Goal: Browse casually

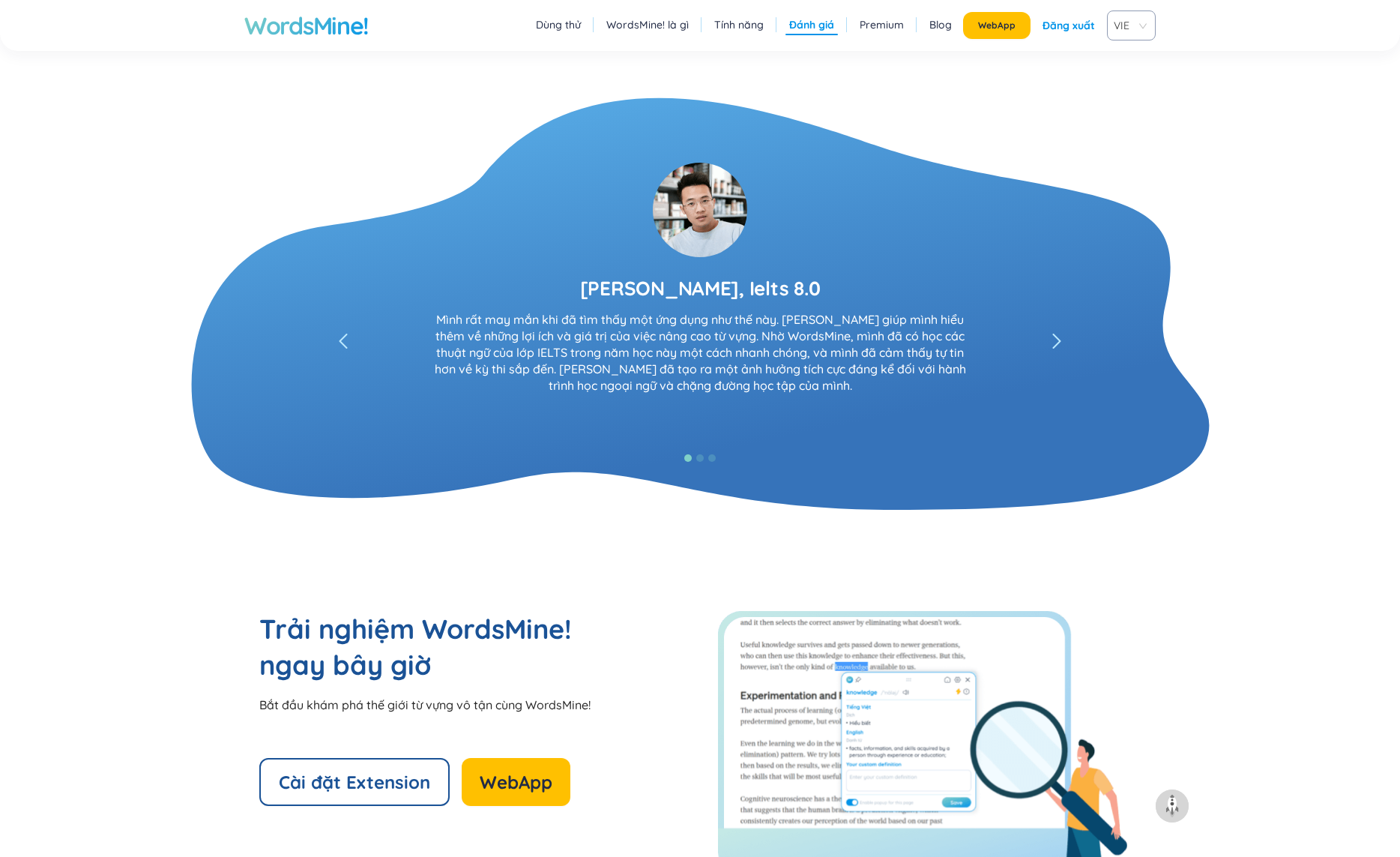
scroll to position [2538, 0]
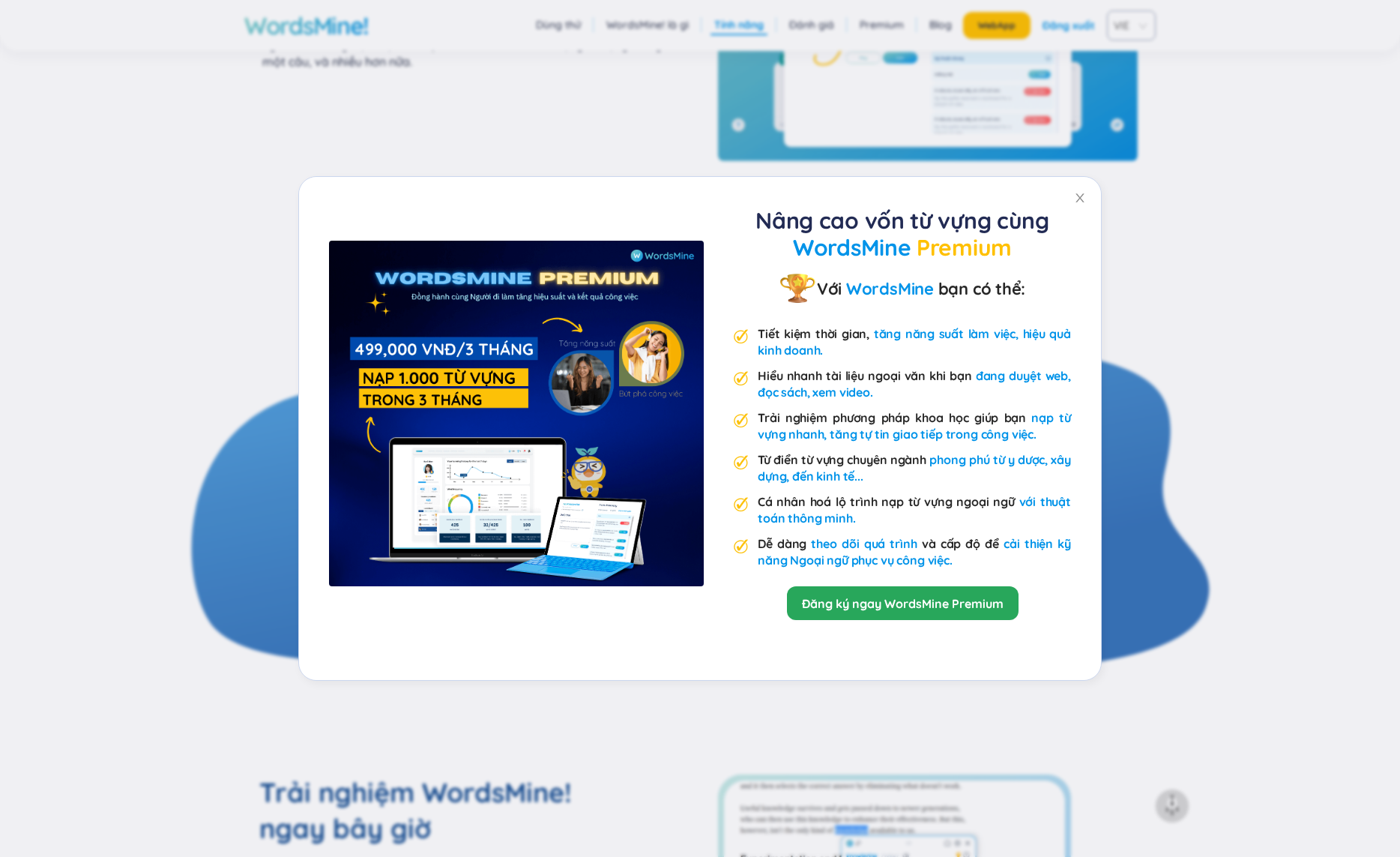
click at [1128, 217] on div "Nâng cao vốn từ vựng cùng WordsMine Premium Với WordsMine bạn có thể: Tiết kiệm…" at bounding box center [700, 428] width 1400 height 857
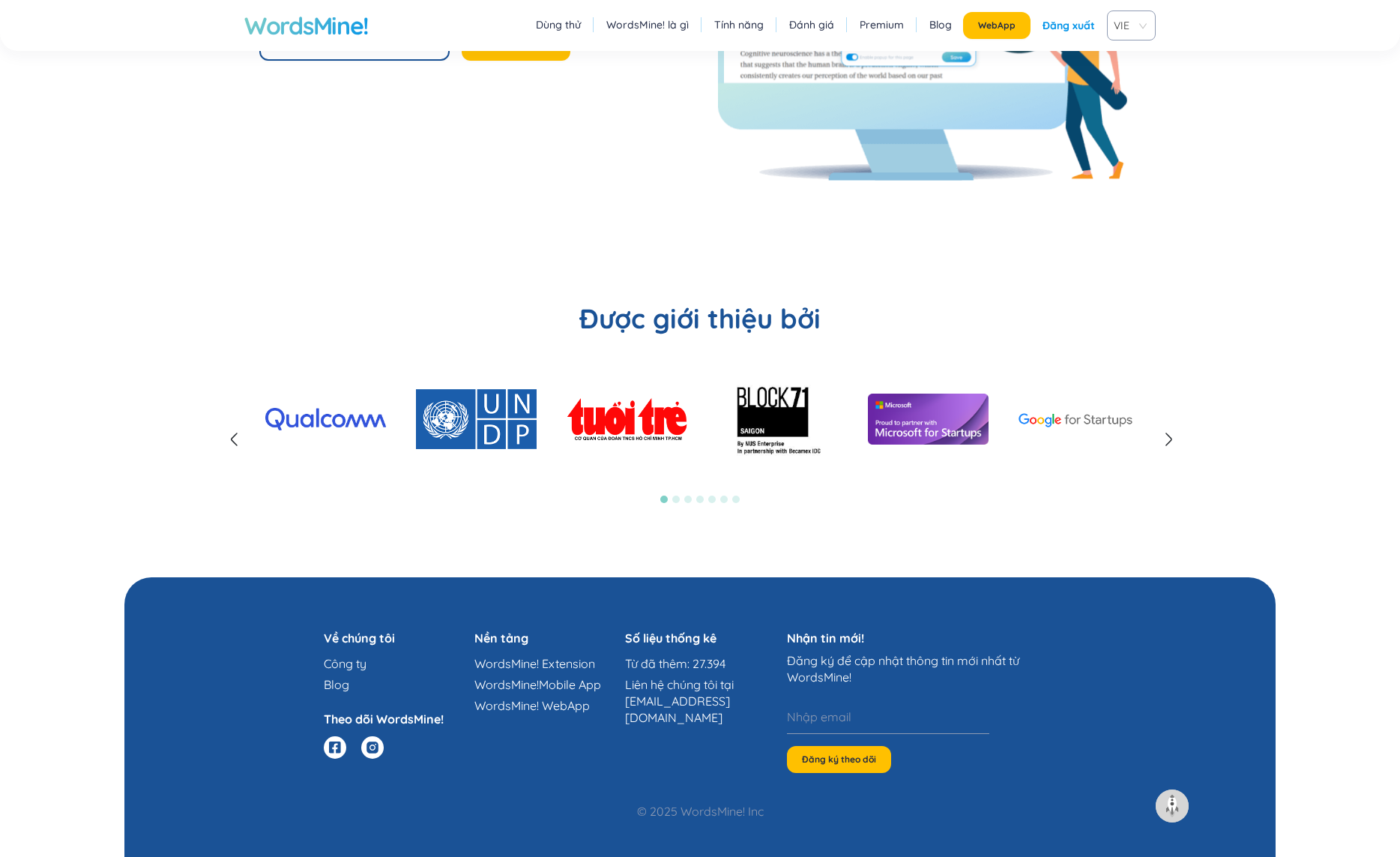
scroll to position [3453, 0]
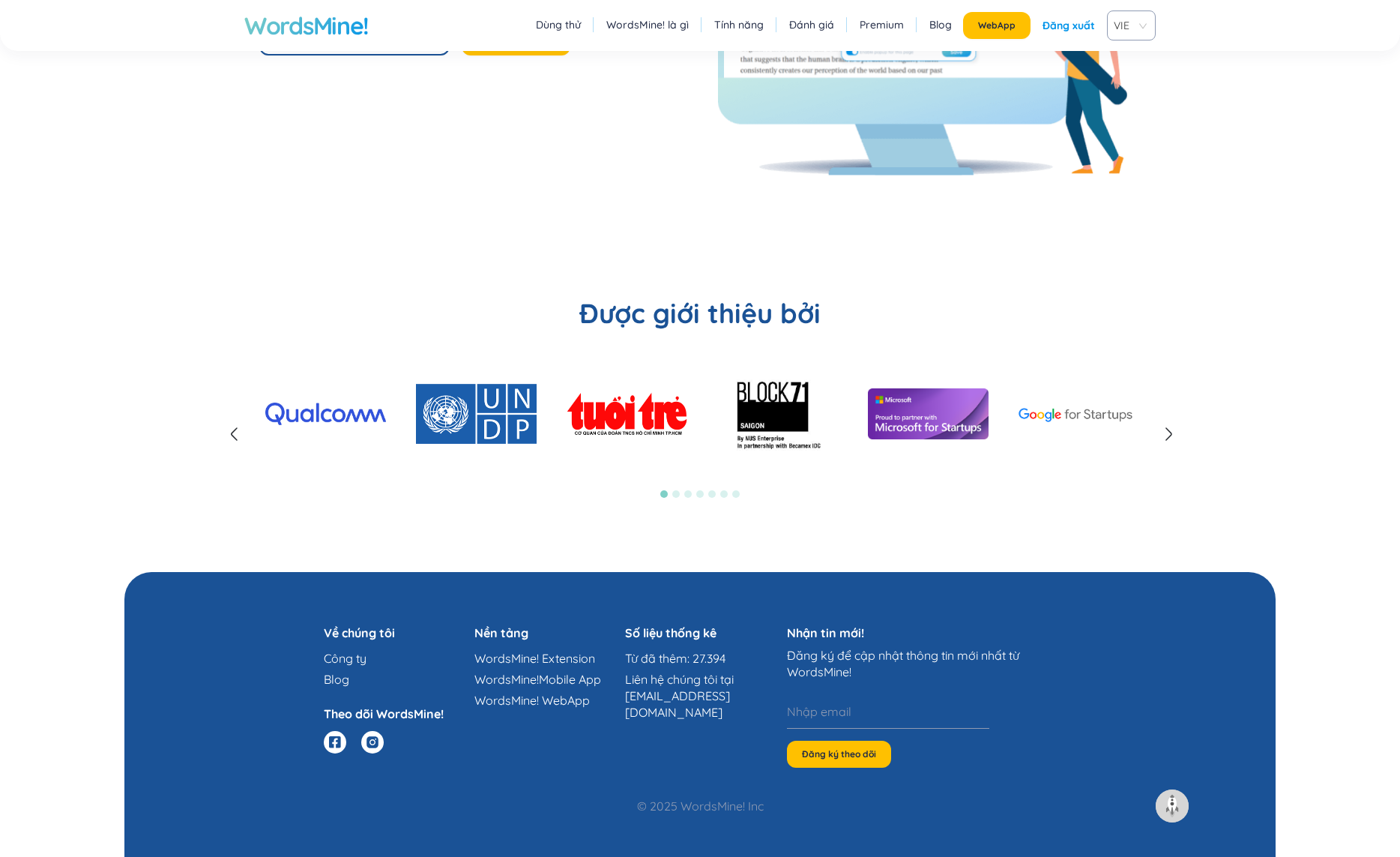
click at [1168, 434] on icon at bounding box center [1168, 434] width 18 height 18
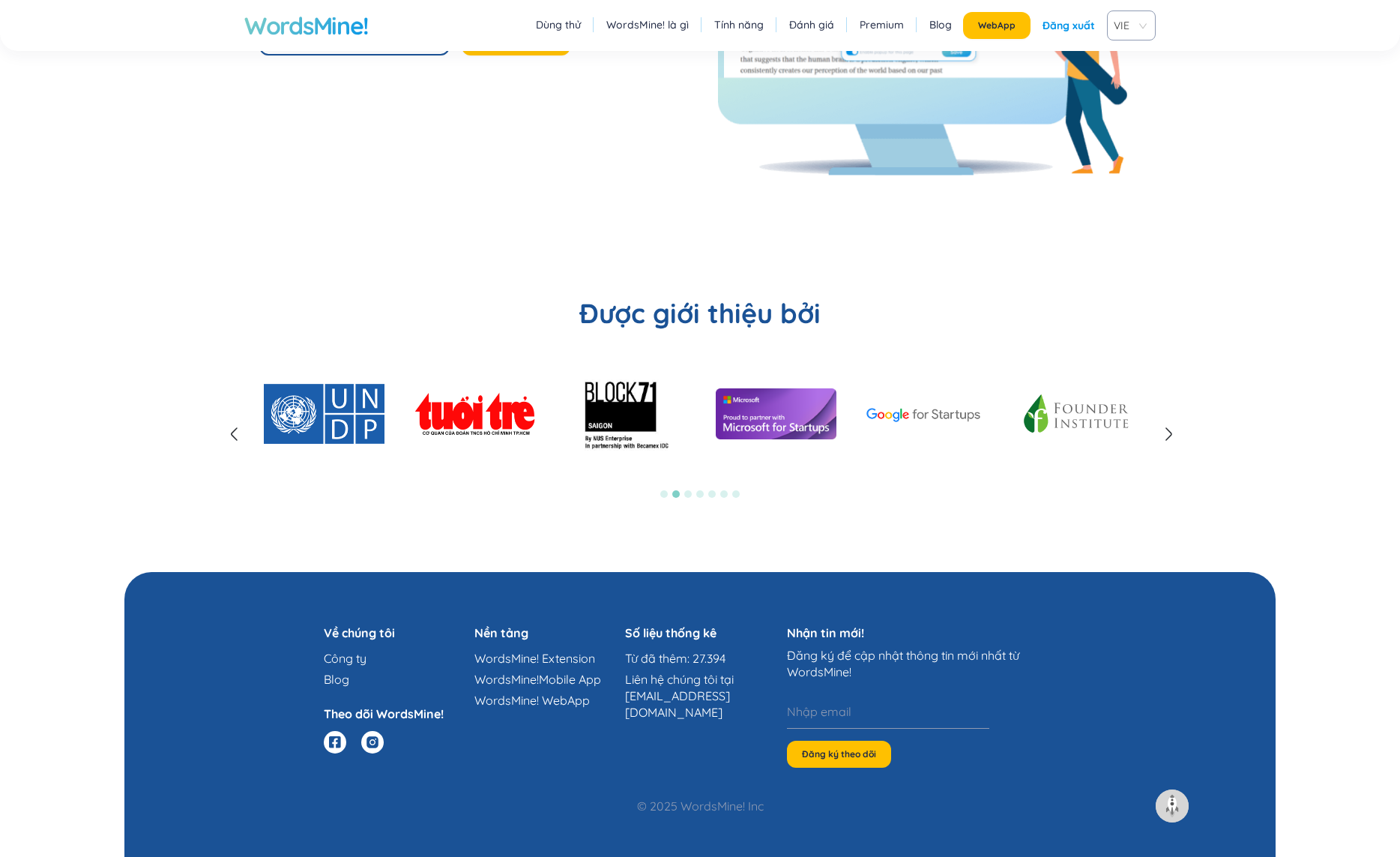
click at [1168, 434] on icon at bounding box center [1168, 434] width 18 height 18
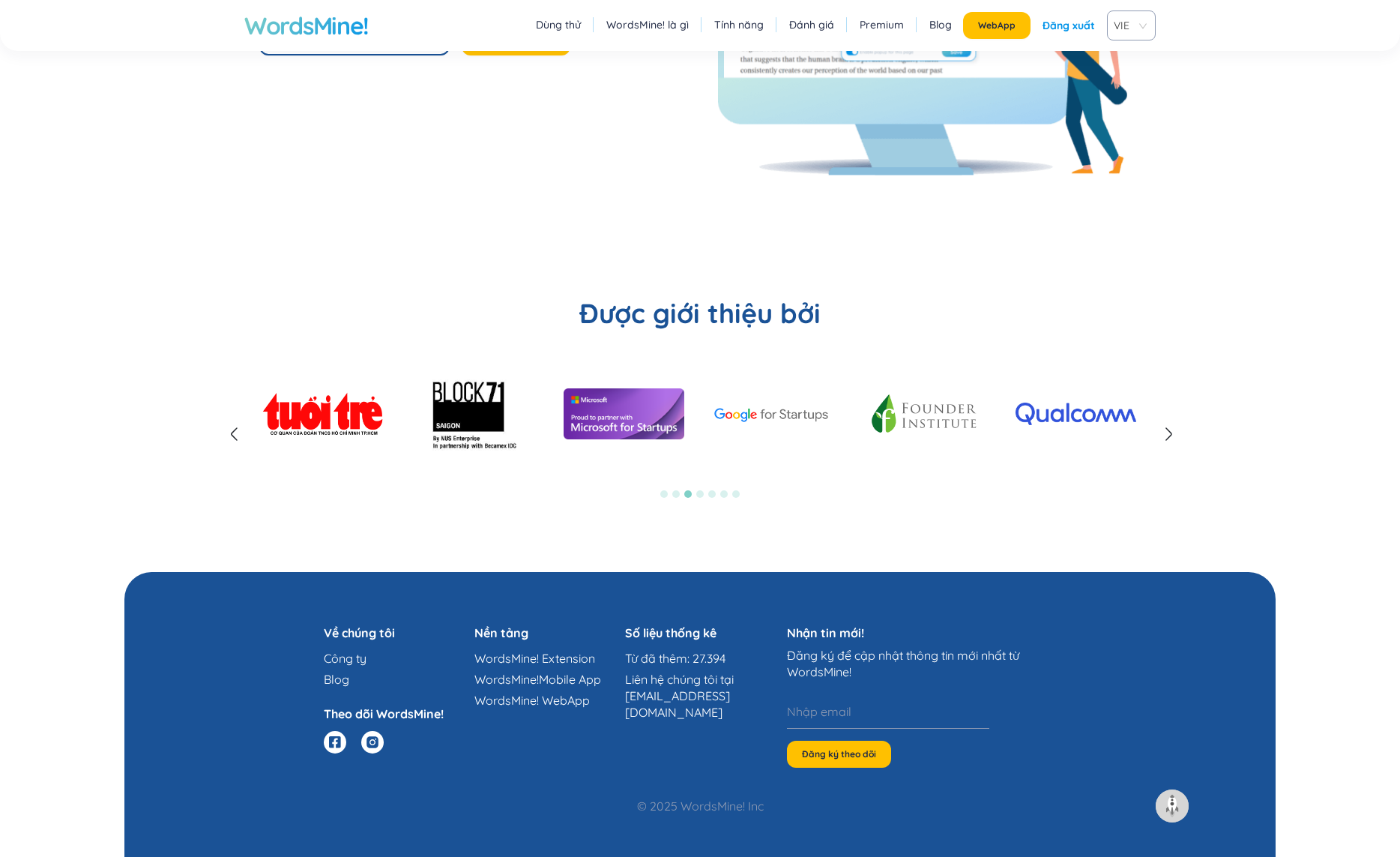
click at [1168, 434] on icon at bounding box center [1168, 434] width 18 height 18
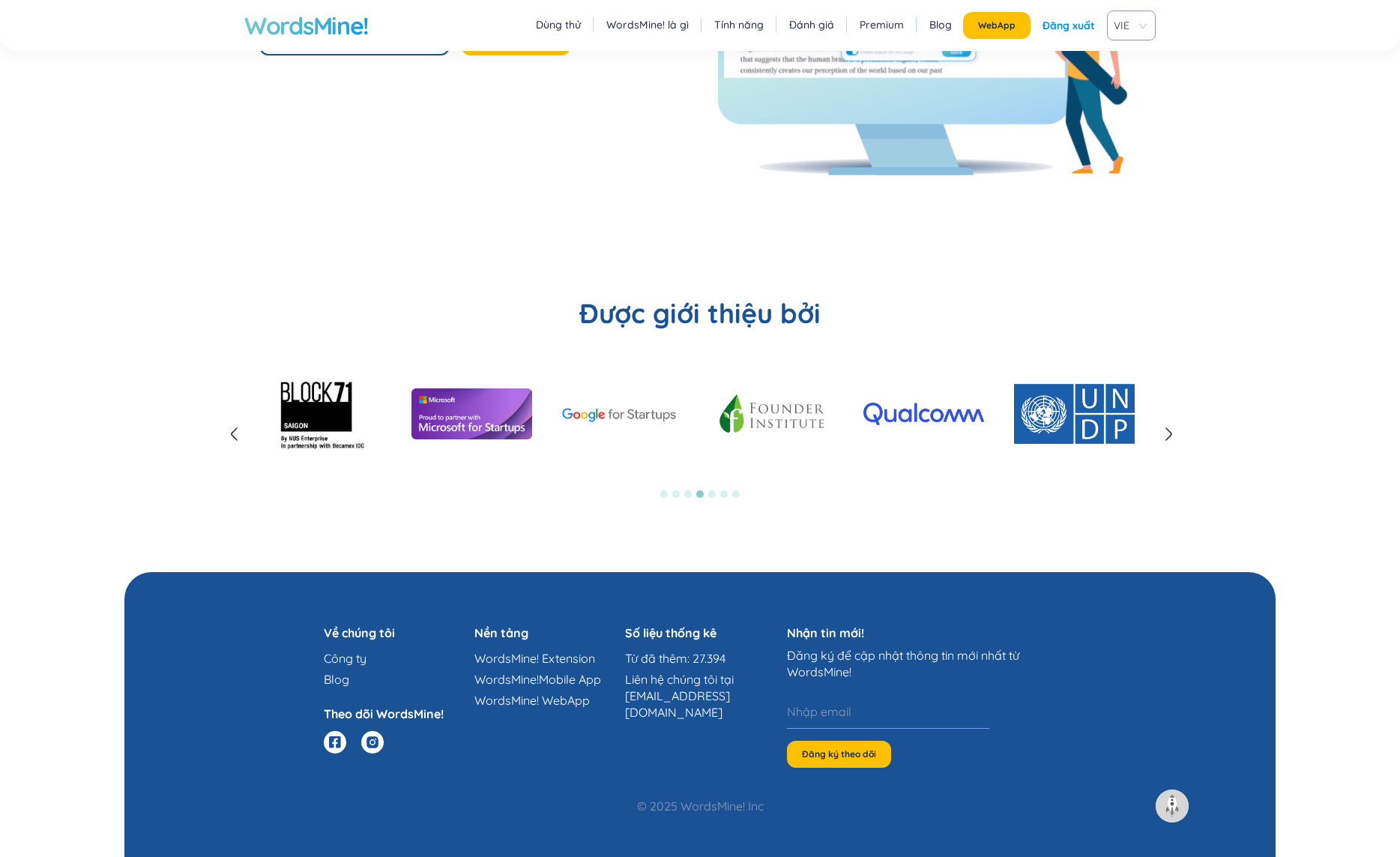
click at [1168, 433] on icon at bounding box center [1168, 434] width 18 height 18
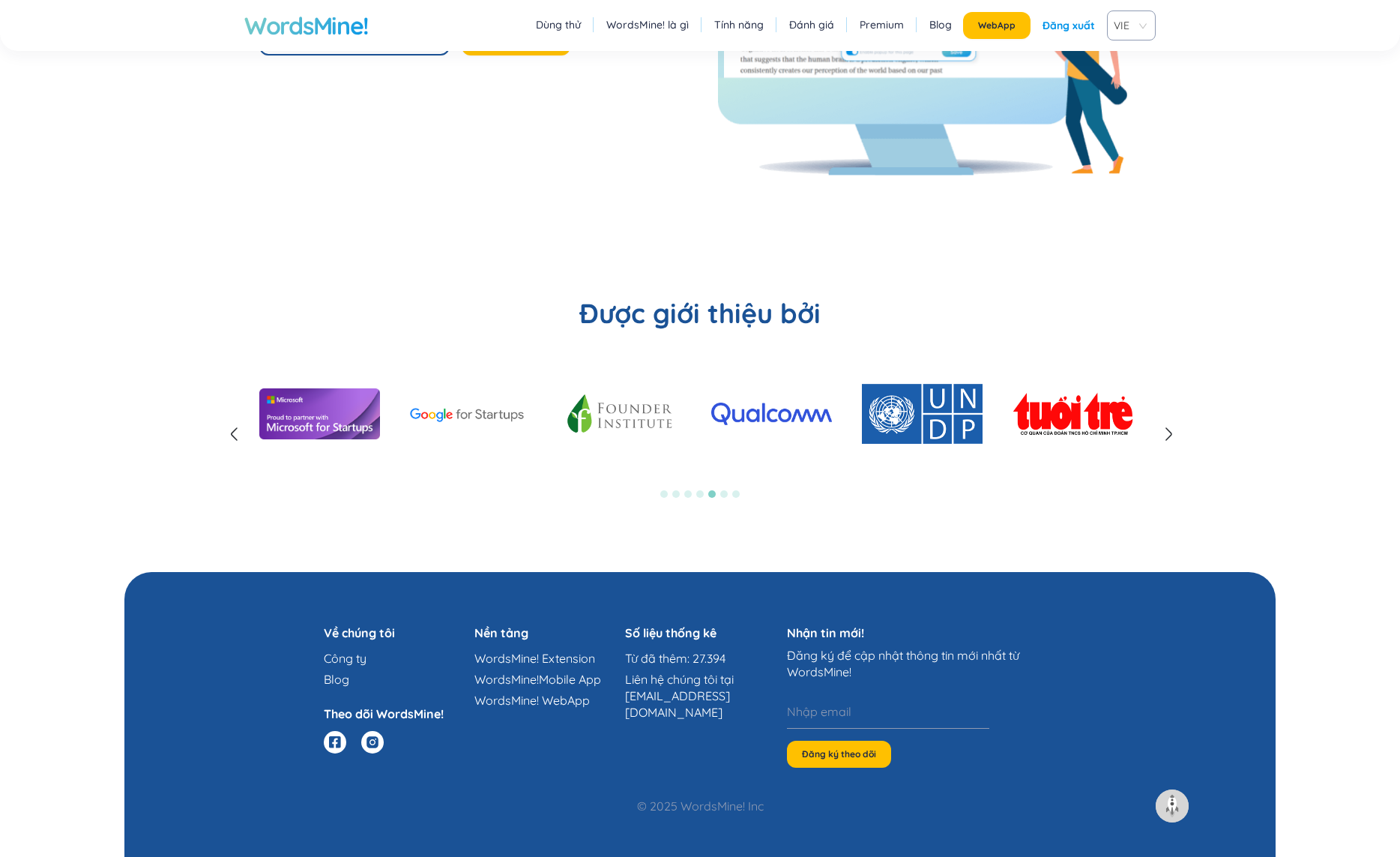
click at [1168, 433] on icon at bounding box center [1168, 434] width 18 height 18
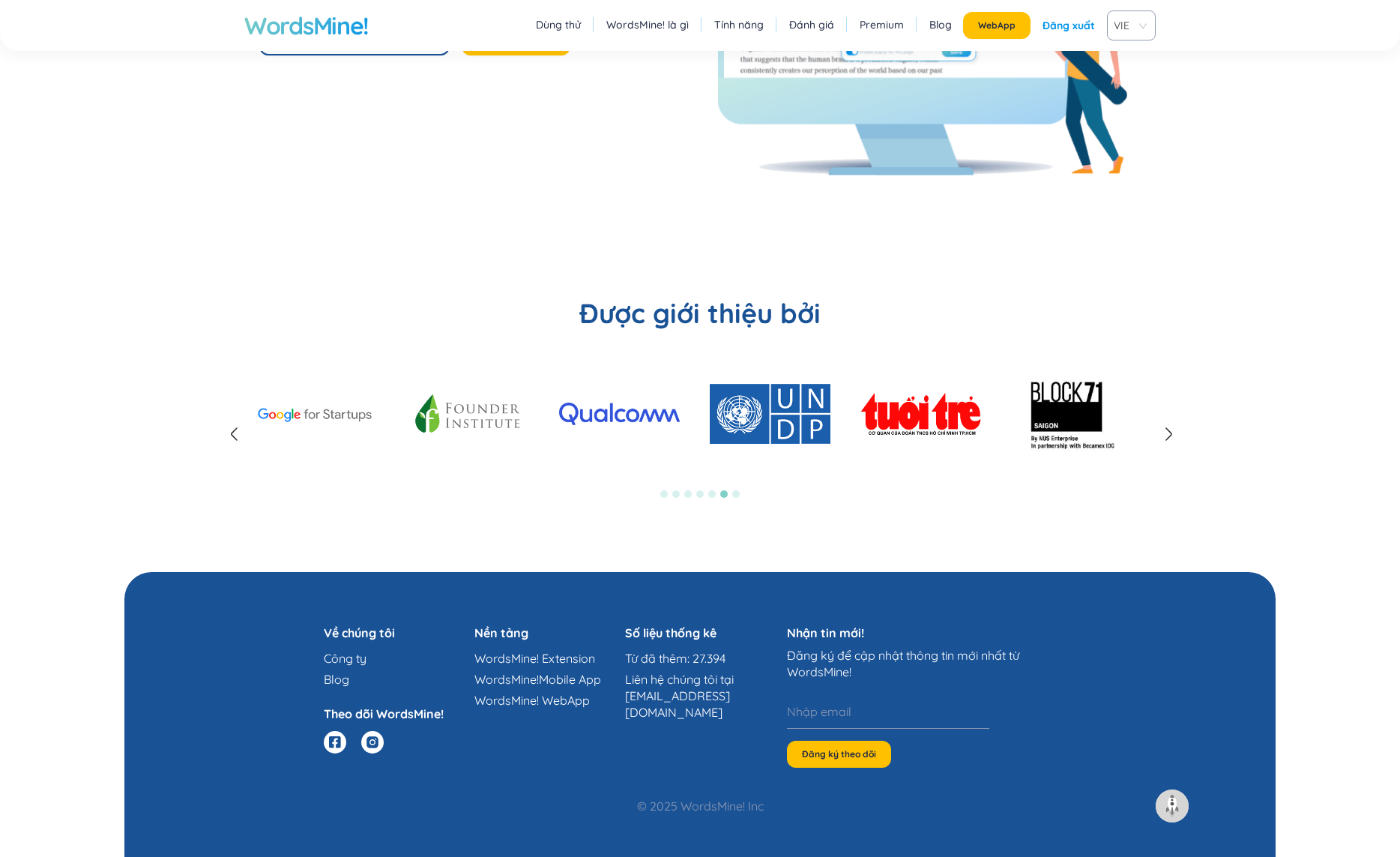
click at [1168, 433] on icon at bounding box center [1168, 434] width 18 height 18
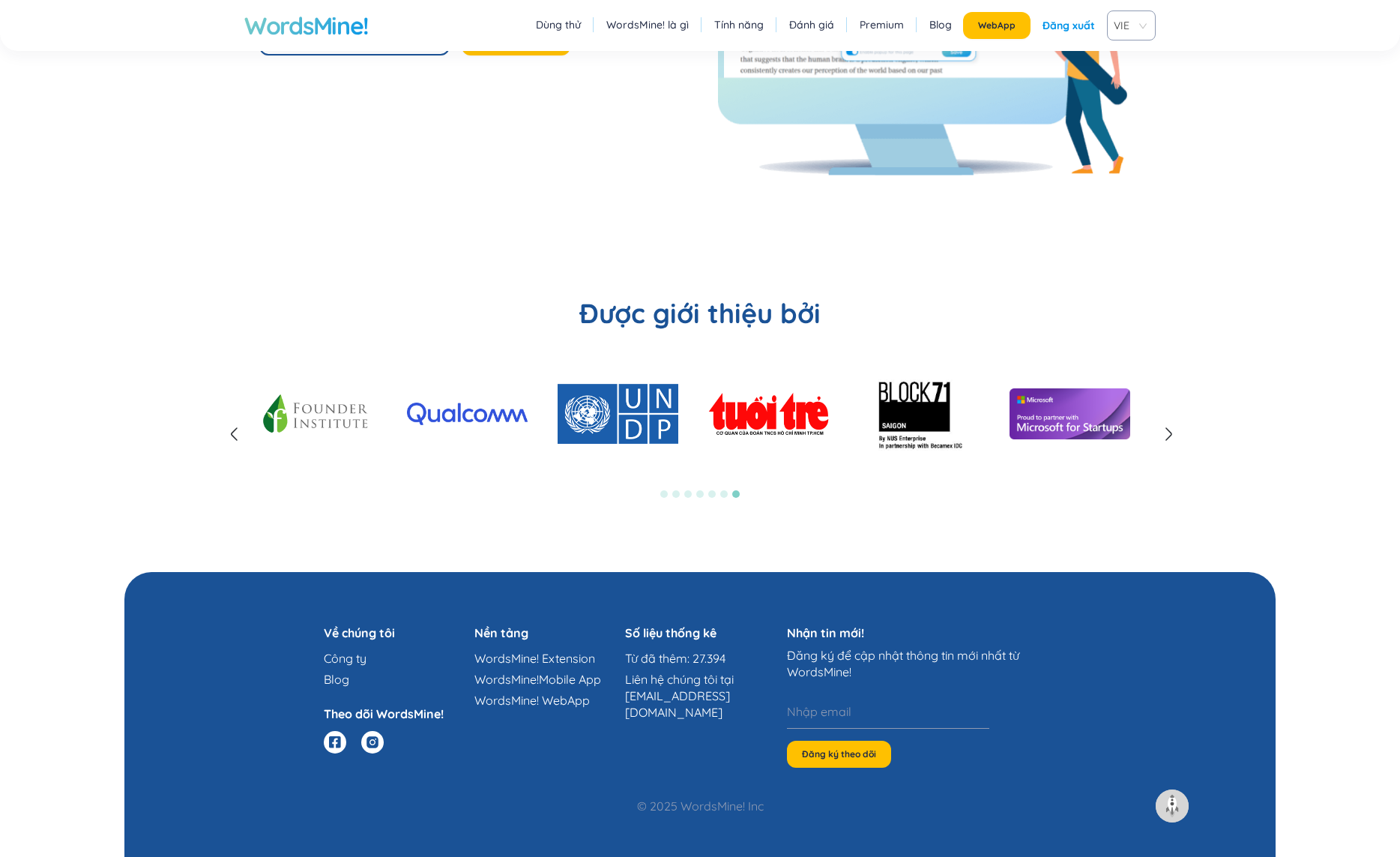
click at [1168, 433] on icon at bounding box center [1168, 434] width 18 height 18
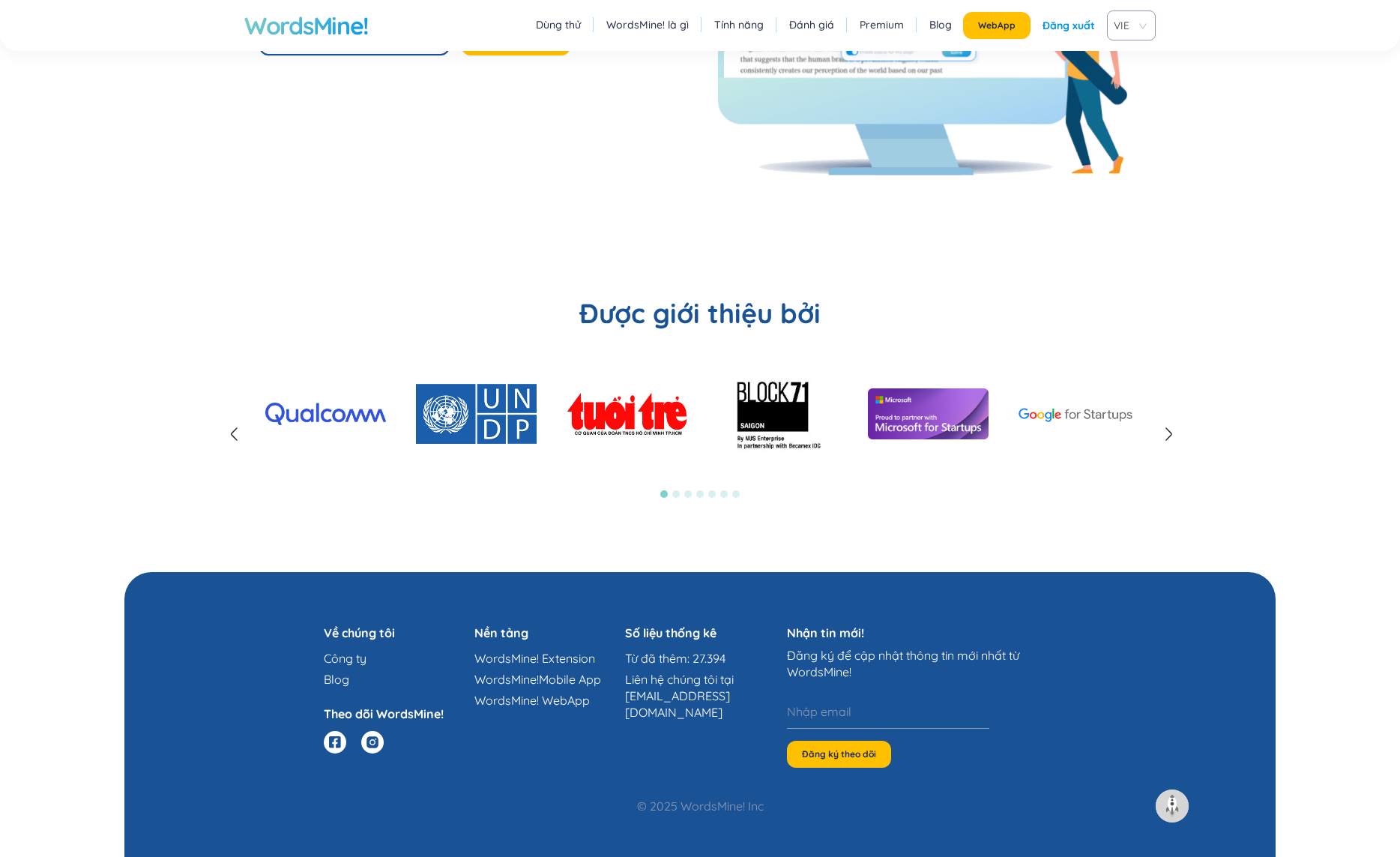
click at [1168, 433] on icon at bounding box center [1168, 434] width 18 height 18
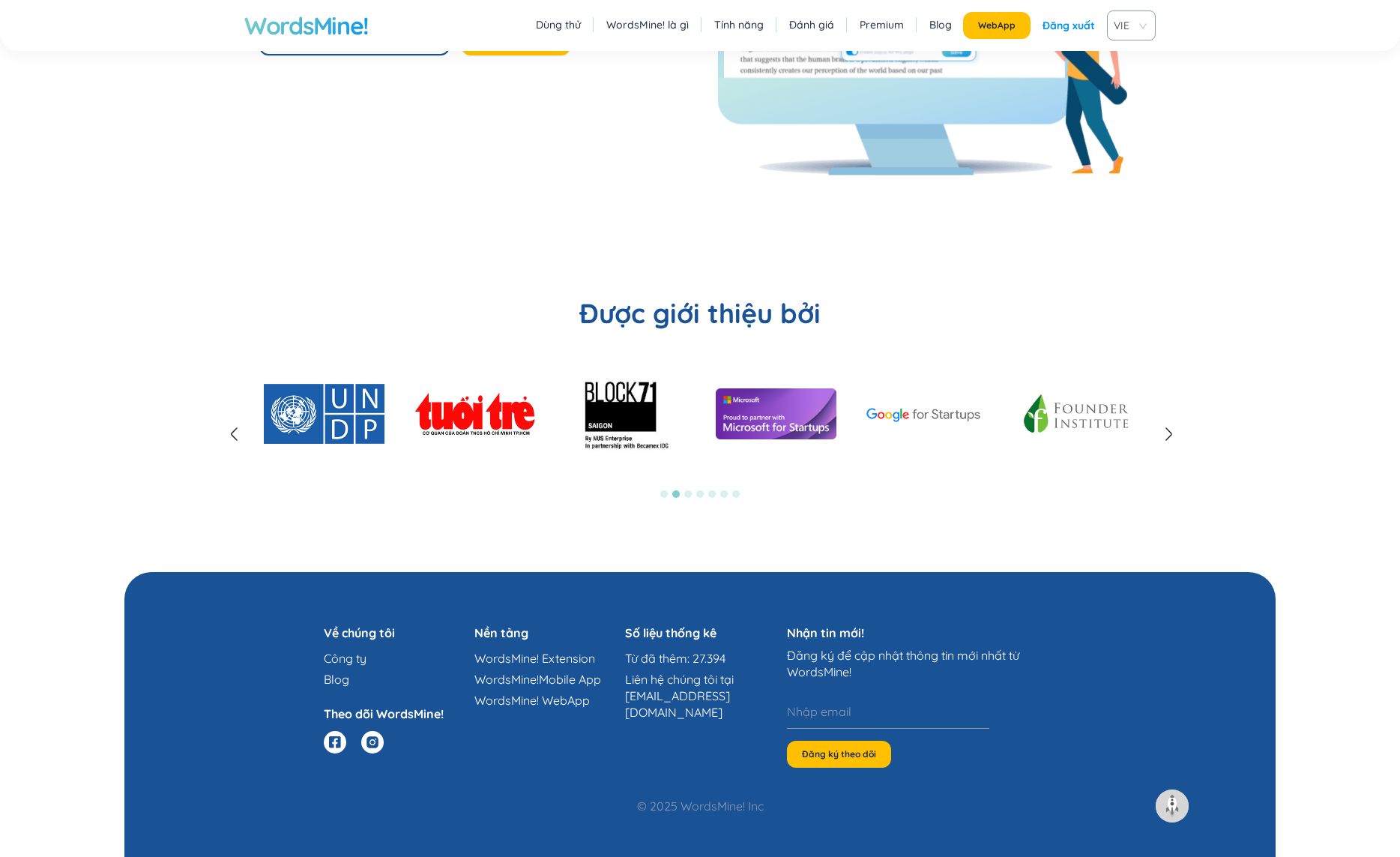
click at [1168, 433] on icon at bounding box center [1168, 434] width 18 height 18
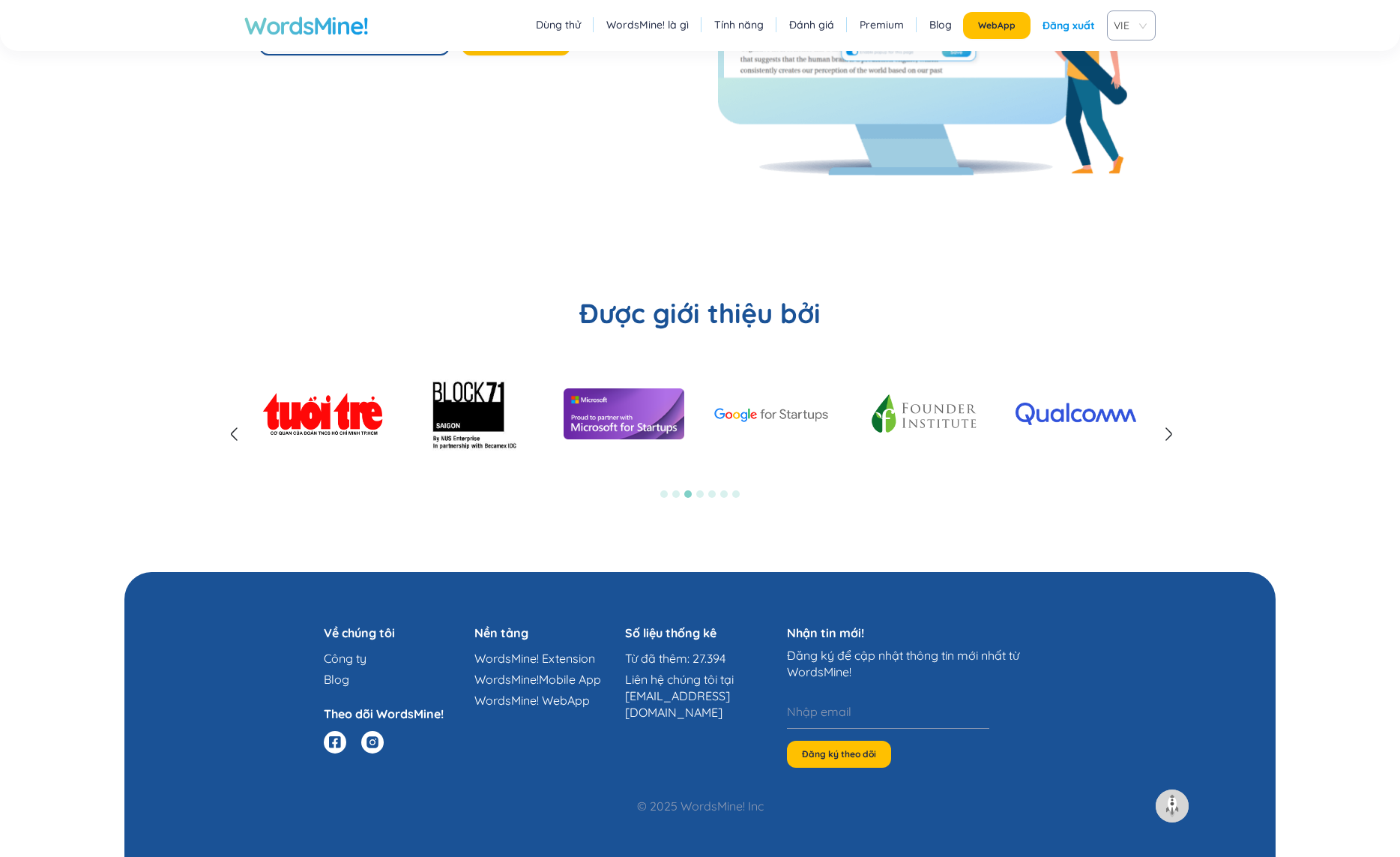
click at [1168, 433] on icon at bounding box center [1168, 434] width 18 height 18
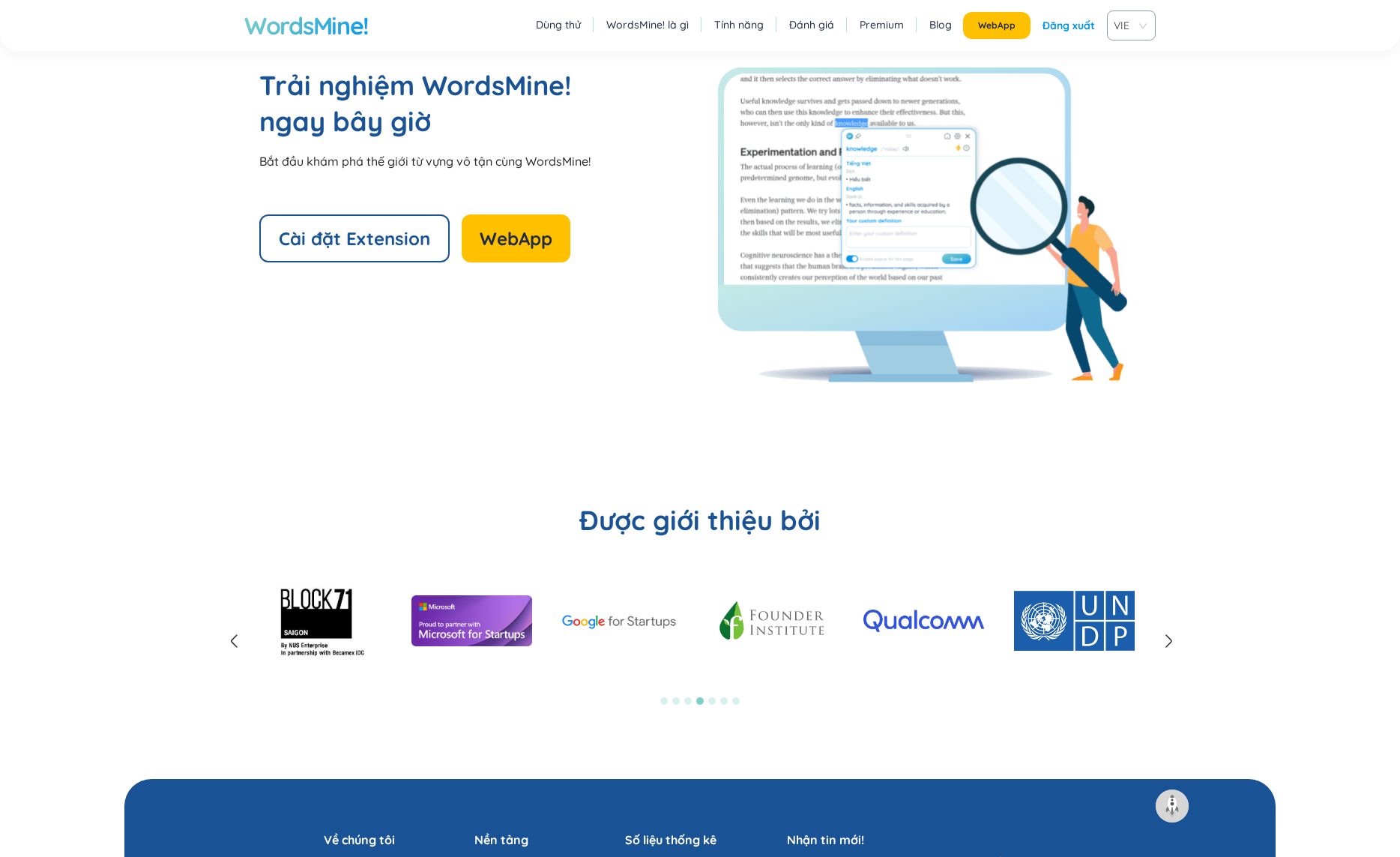
scroll to position [3240, 0]
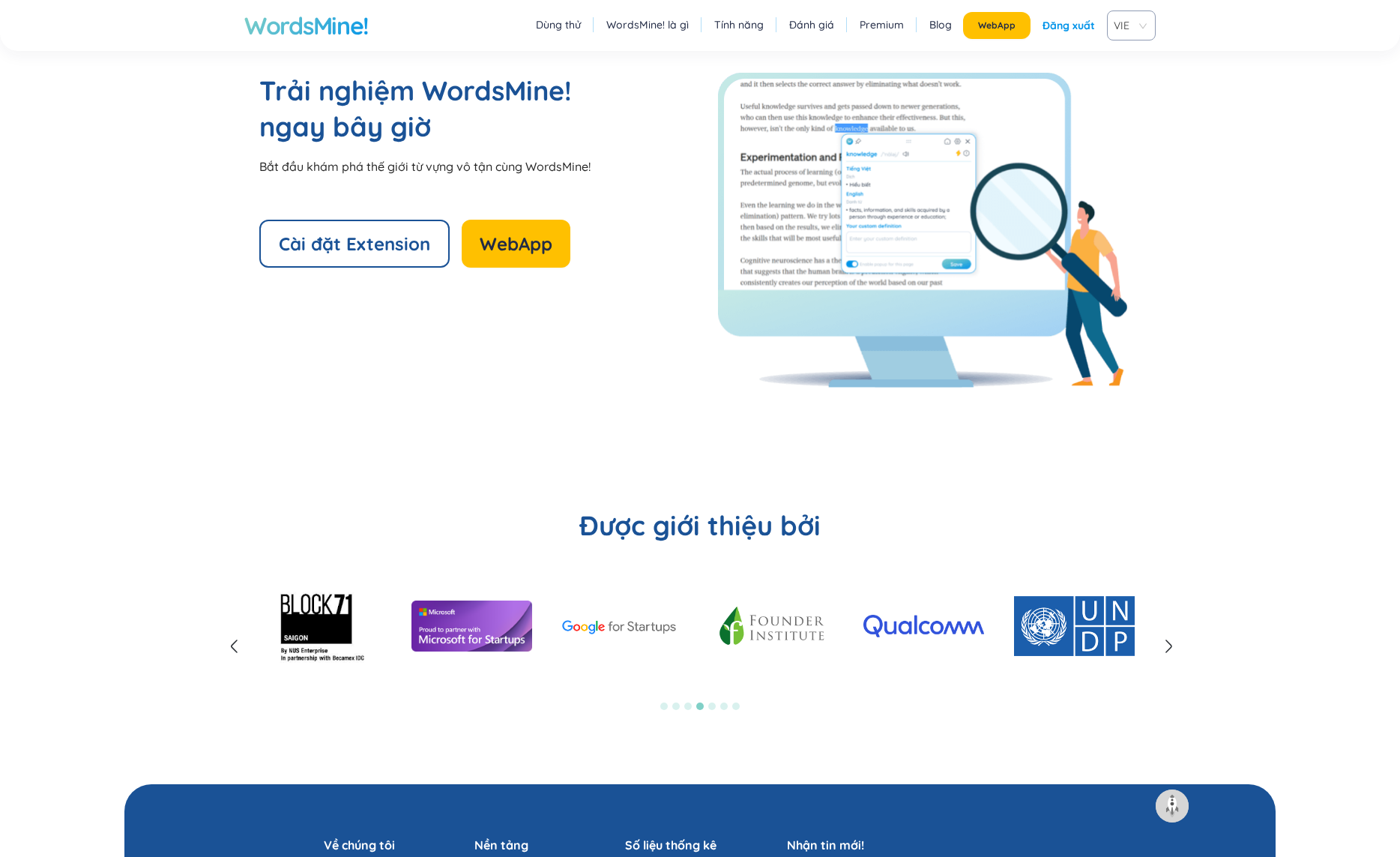
click at [1165, 642] on icon at bounding box center [1168, 646] width 18 height 18
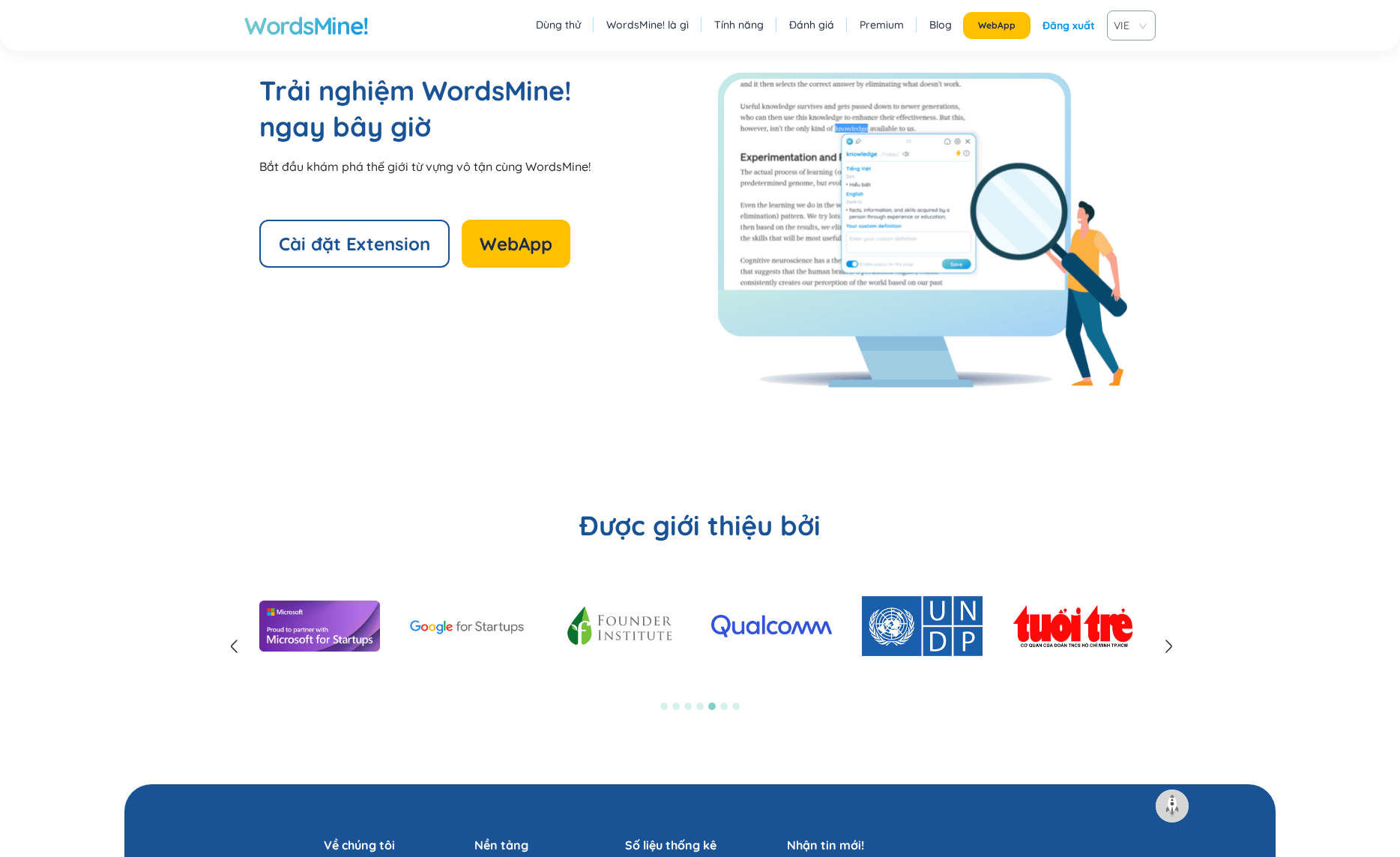
click at [1165, 642] on icon at bounding box center [1168, 646] width 18 height 18
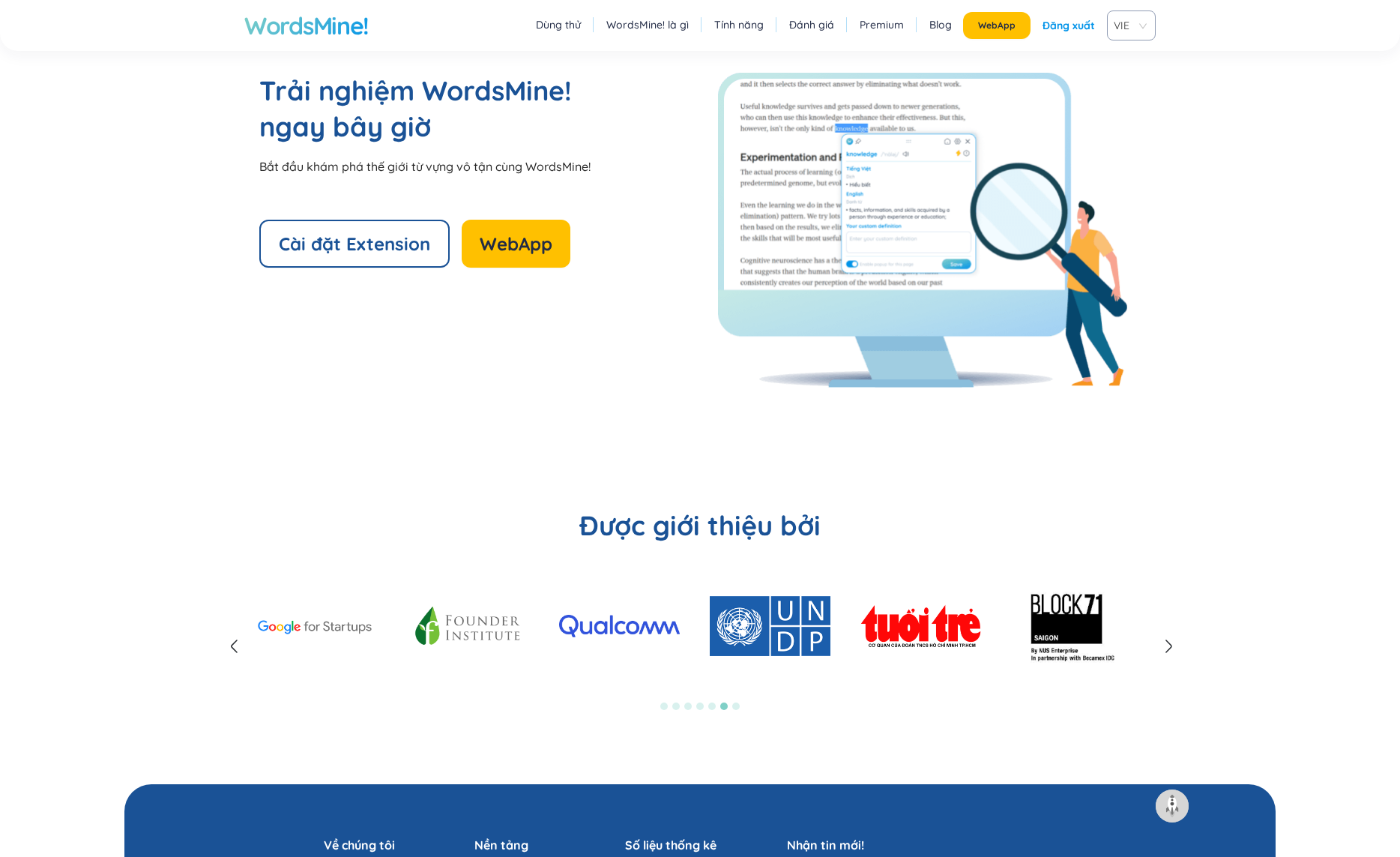
click at [1165, 642] on icon at bounding box center [1168, 646] width 18 height 18
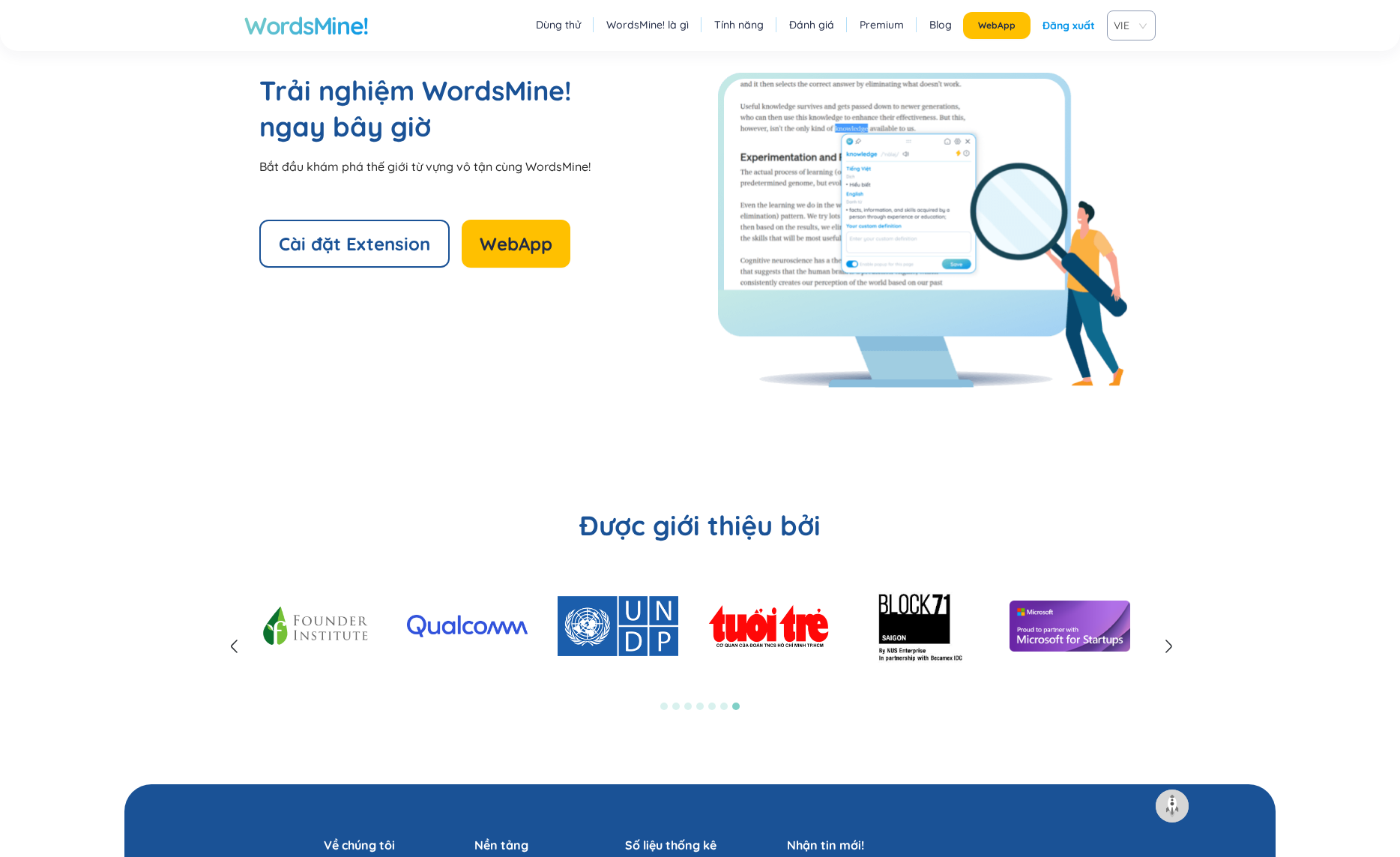
click at [1165, 642] on icon at bounding box center [1168, 646] width 18 height 18
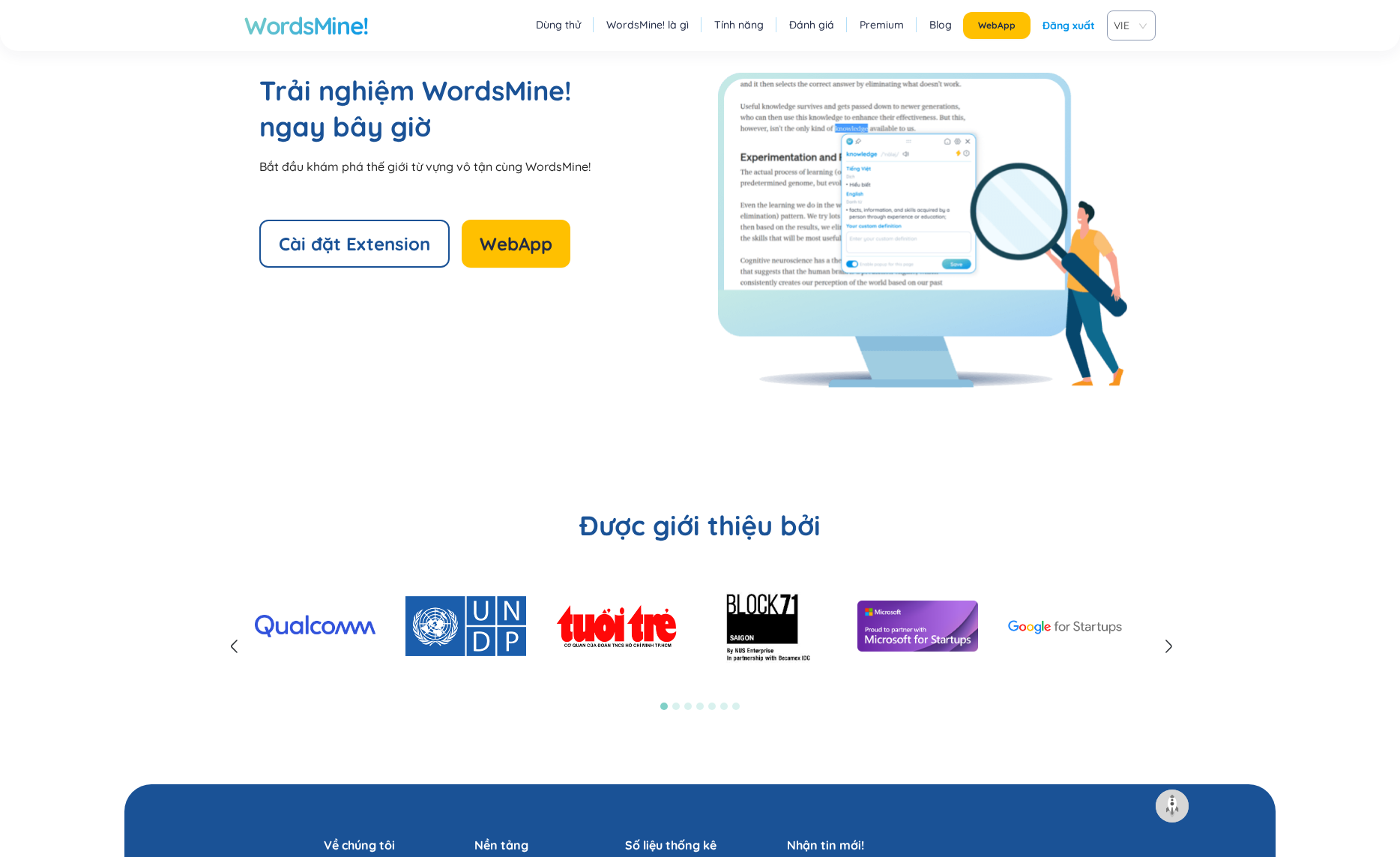
click at [1165, 642] on icon at bounding box center [1168, 646] width 18 height 18
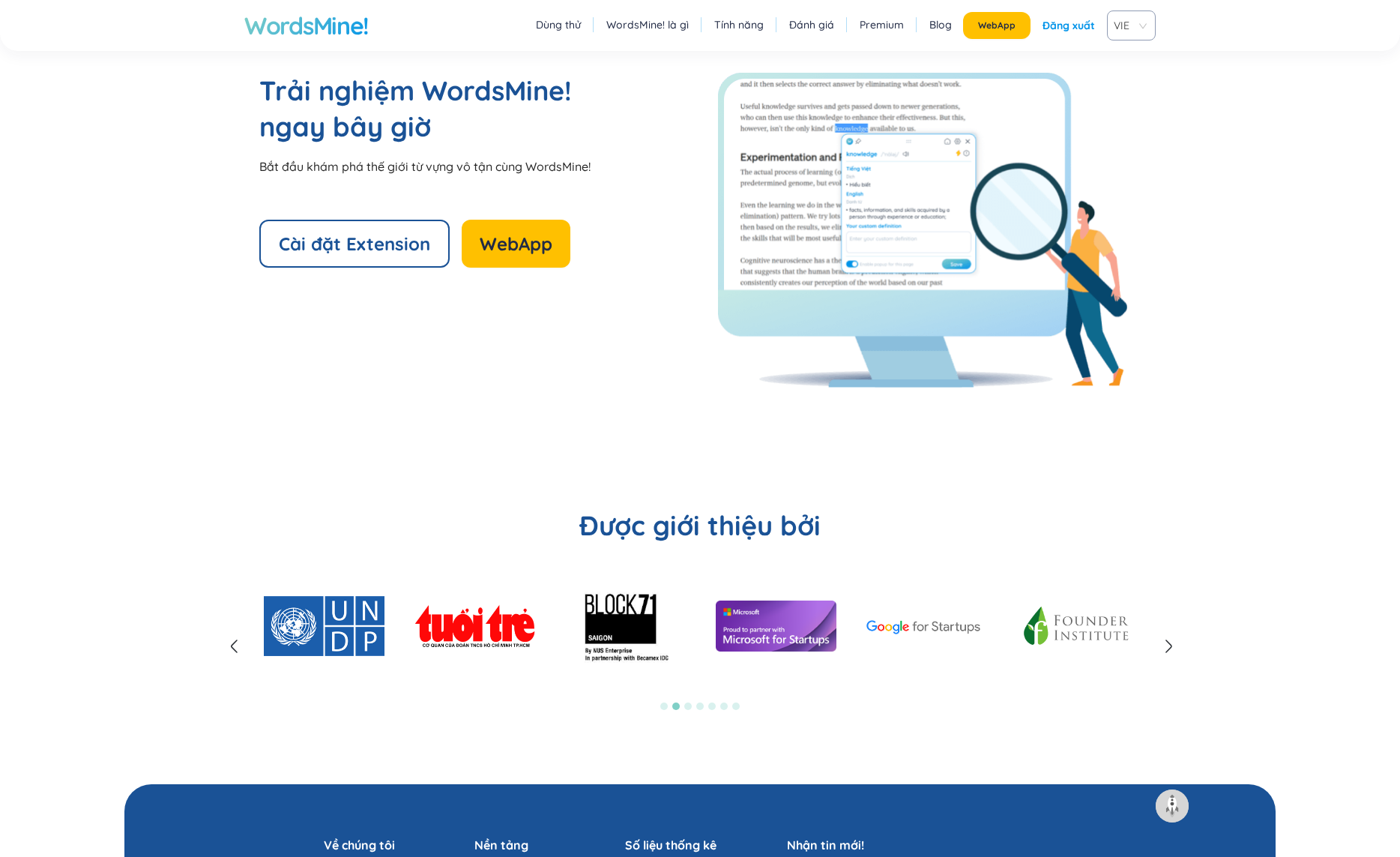
click at [1165, 642] on icon at bounding box center [1168, 646] width 18 height 18
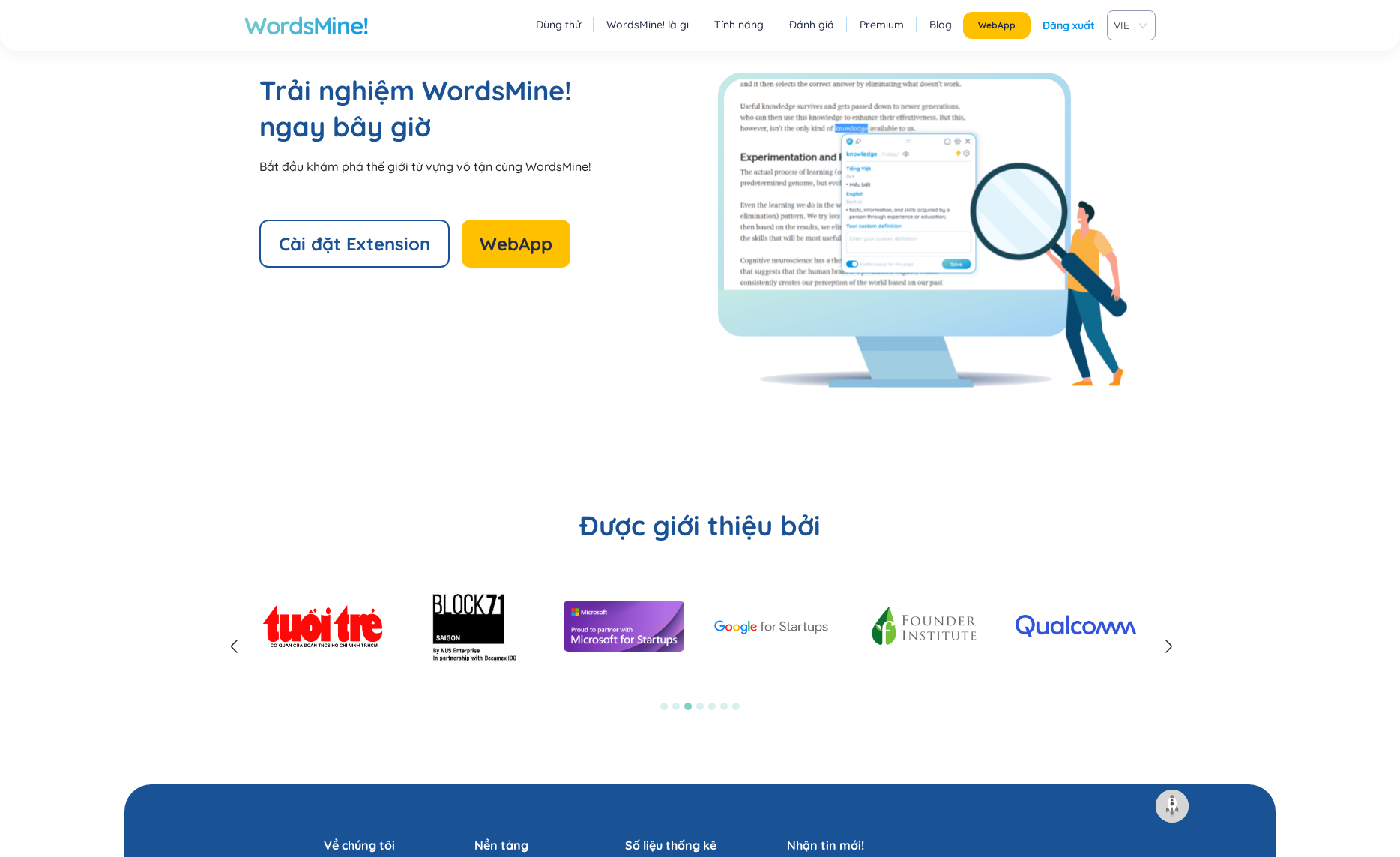
click at [1165, 642] on icon at bounding box center [1168, 646] width 18 height 18
click at [1157, 637] on section "Được giới thiệu bởi 1 2 3 4 5 6 7" at bounding box center [700, 616] width 1151 height 337
click at [1170, 644] on icon at bounding box center [1169, 646] width 5 height 12
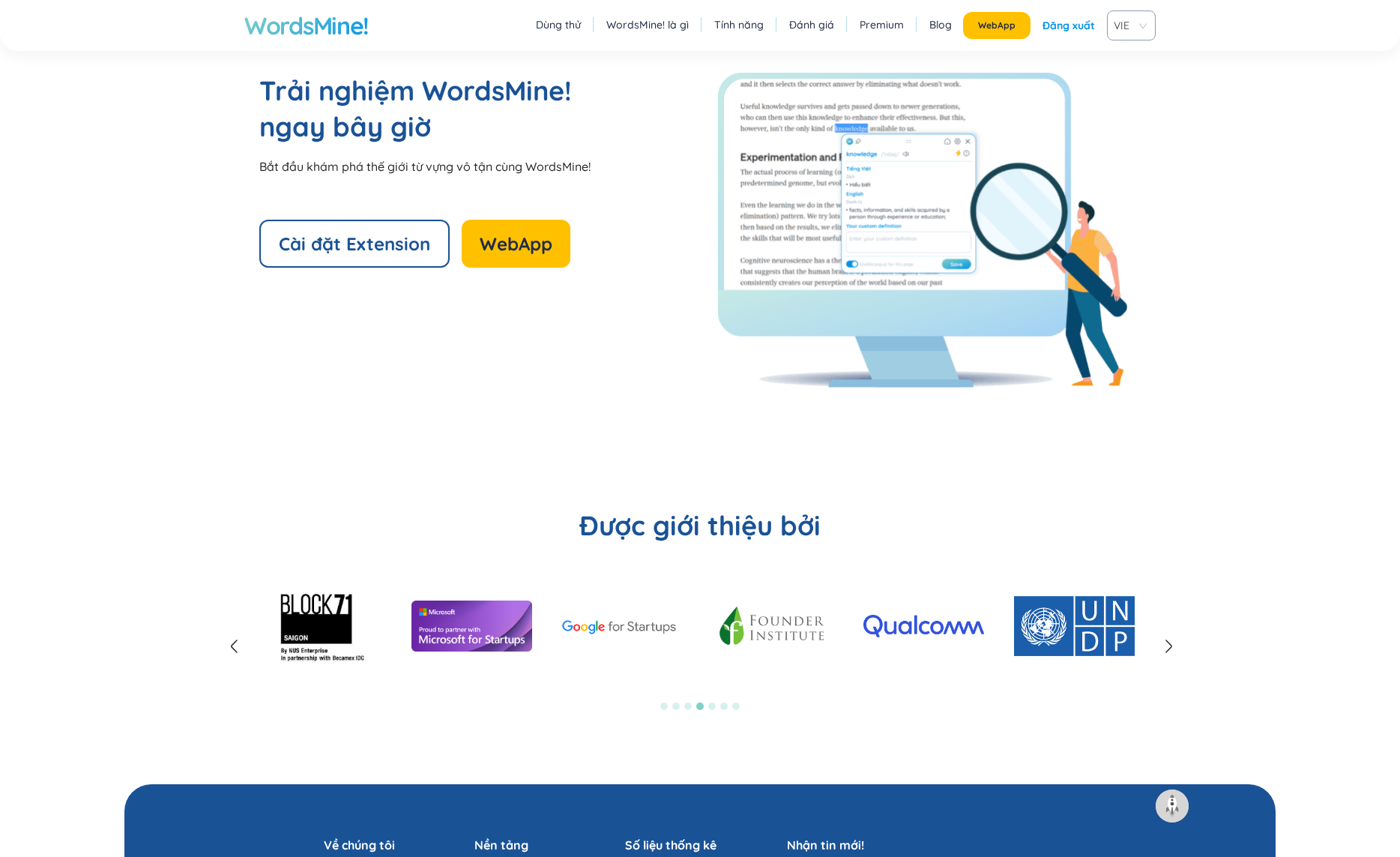
click at [793, 391] on section "Trải nghiệm WordsMine! ngay bây giờ Bắt đầu khám phá thế giới từ vựng vô tận cù…" at bounding box center [700, 229] width 1151 height 435
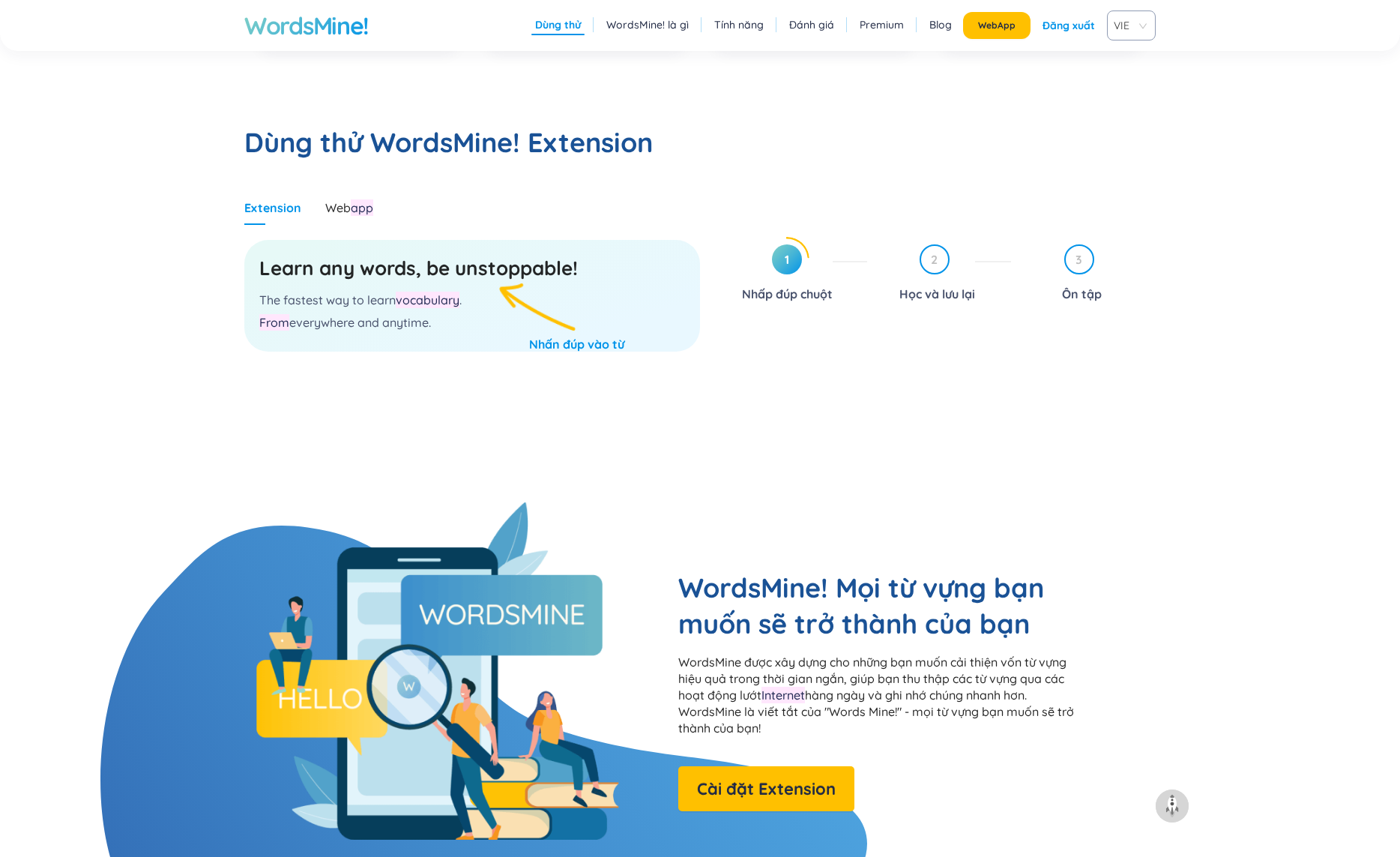
scroll to position [0, 0]
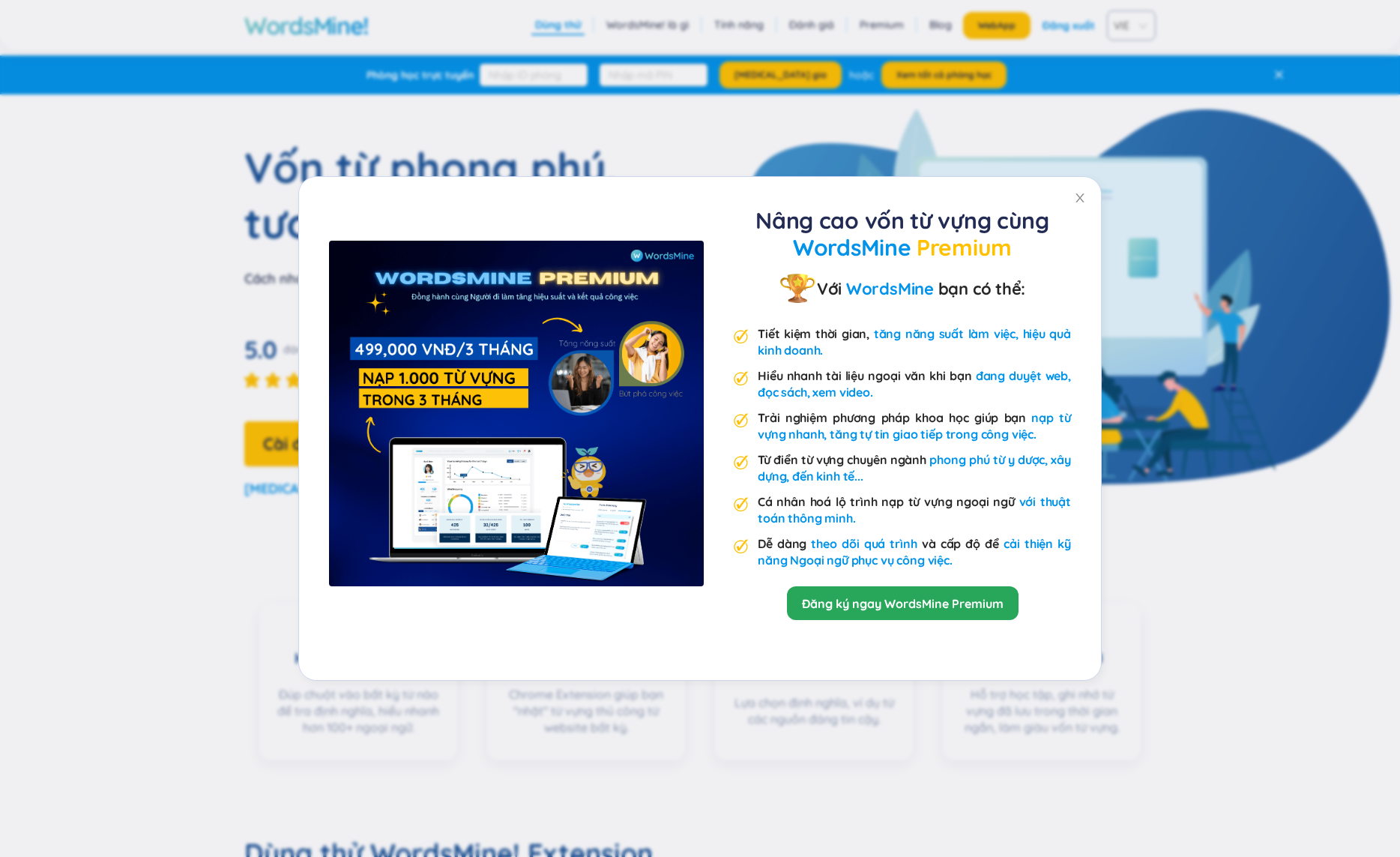
click at [1217, 387] on div "Nâng cao vốn từ vựng cùng WordsMine Premium Với WordsMine bạn có thể: Tiết kiệm…" at bounding box center [700, 428] width 1400 height 857
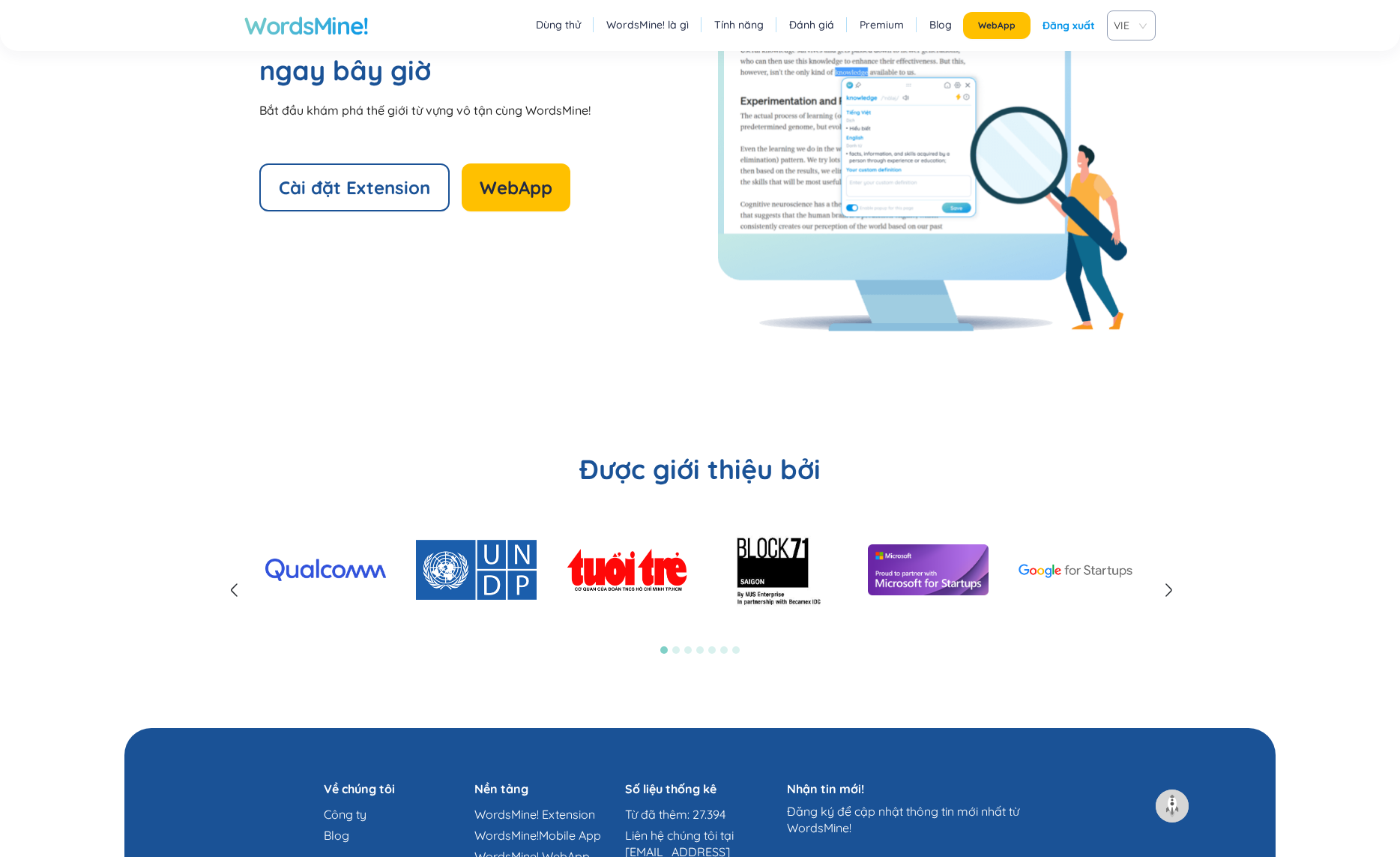
scroll to position [3453, 0]
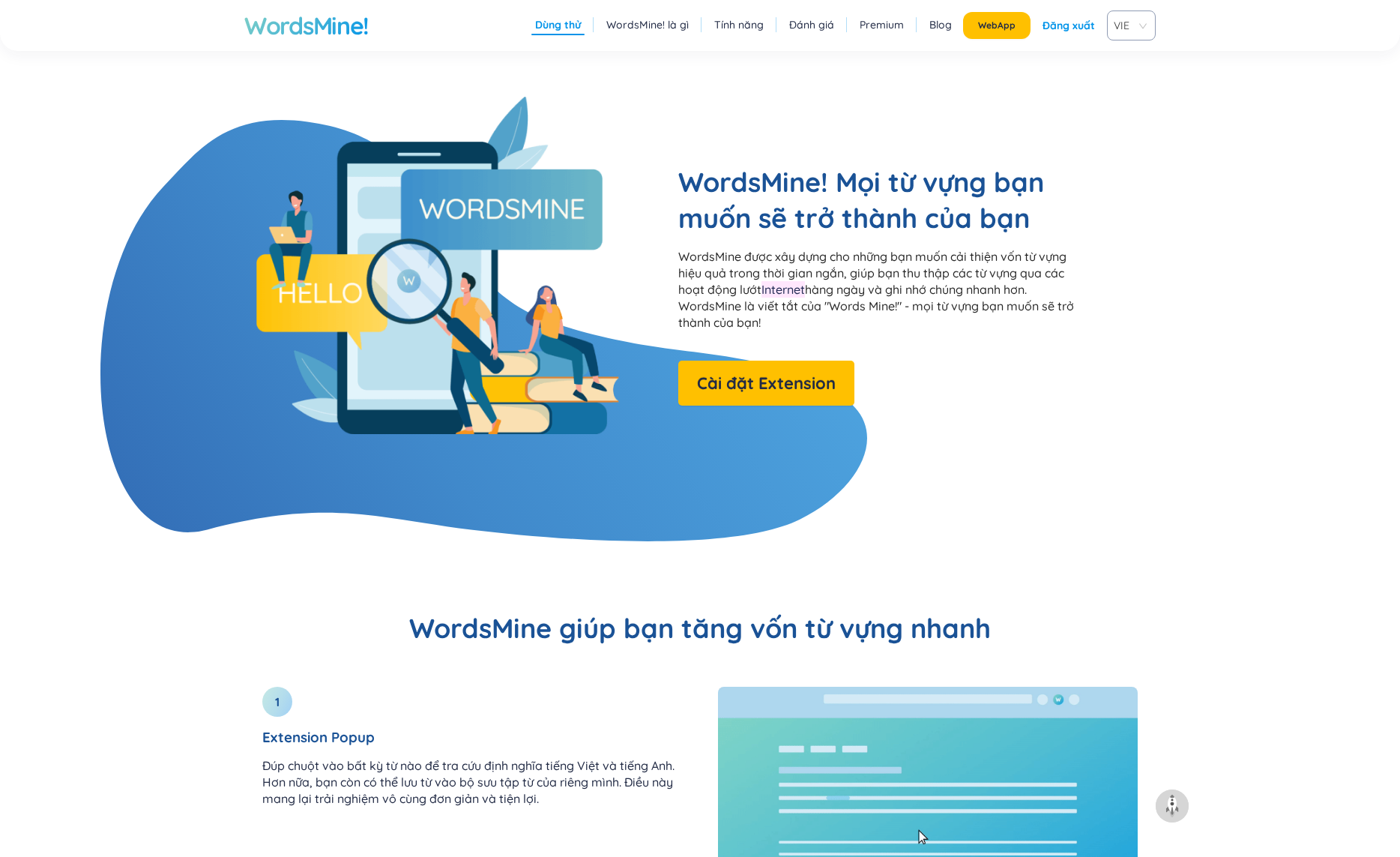
scroll to position [1014, 0]
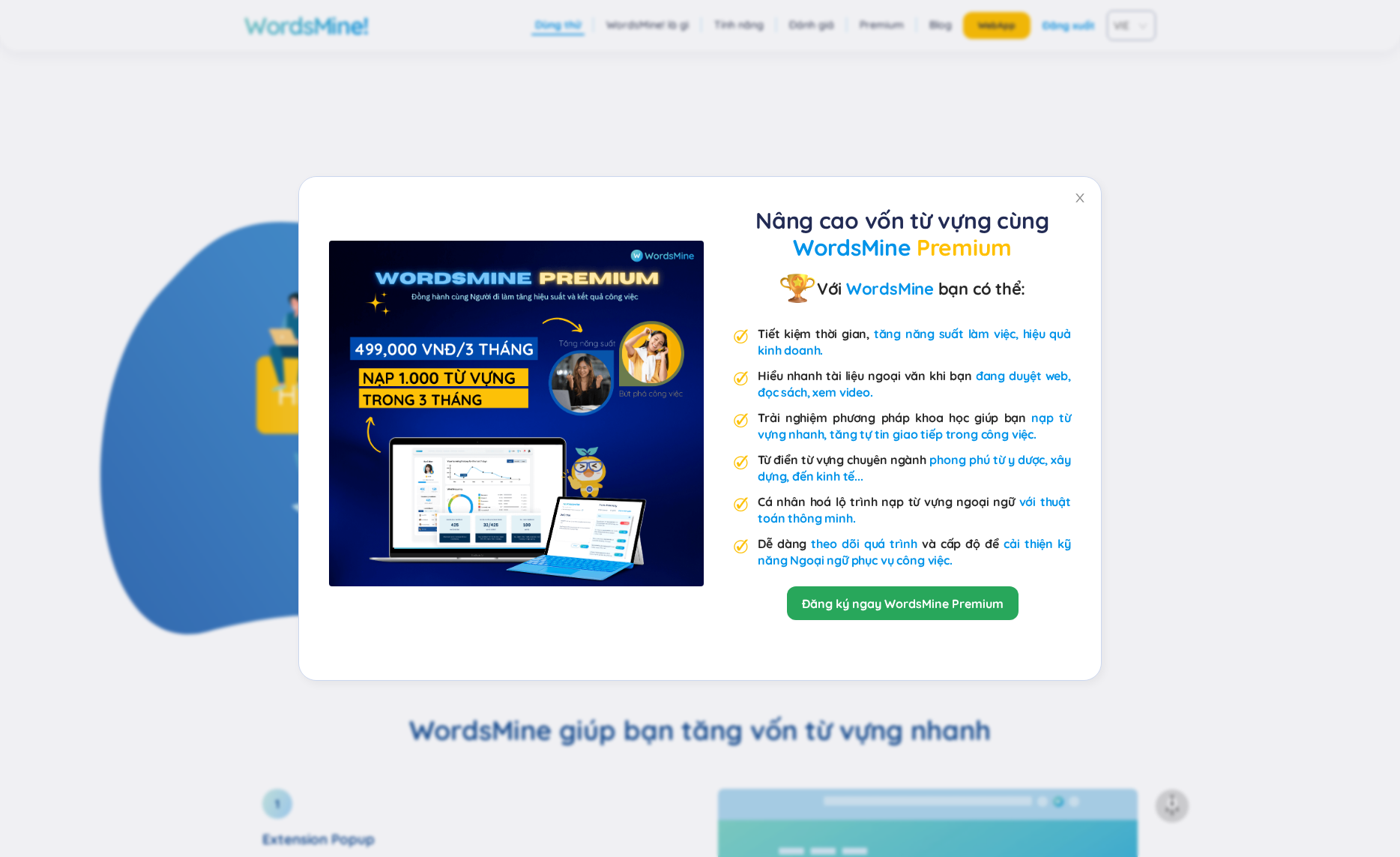
click at [288, 243] on div "Nâng cao vốn từ vựng cùng WordsMine Premium Với WordsMine bạn có thể: Tiết kiệm…" at bounding box center [700, 428] width 1400 height 857
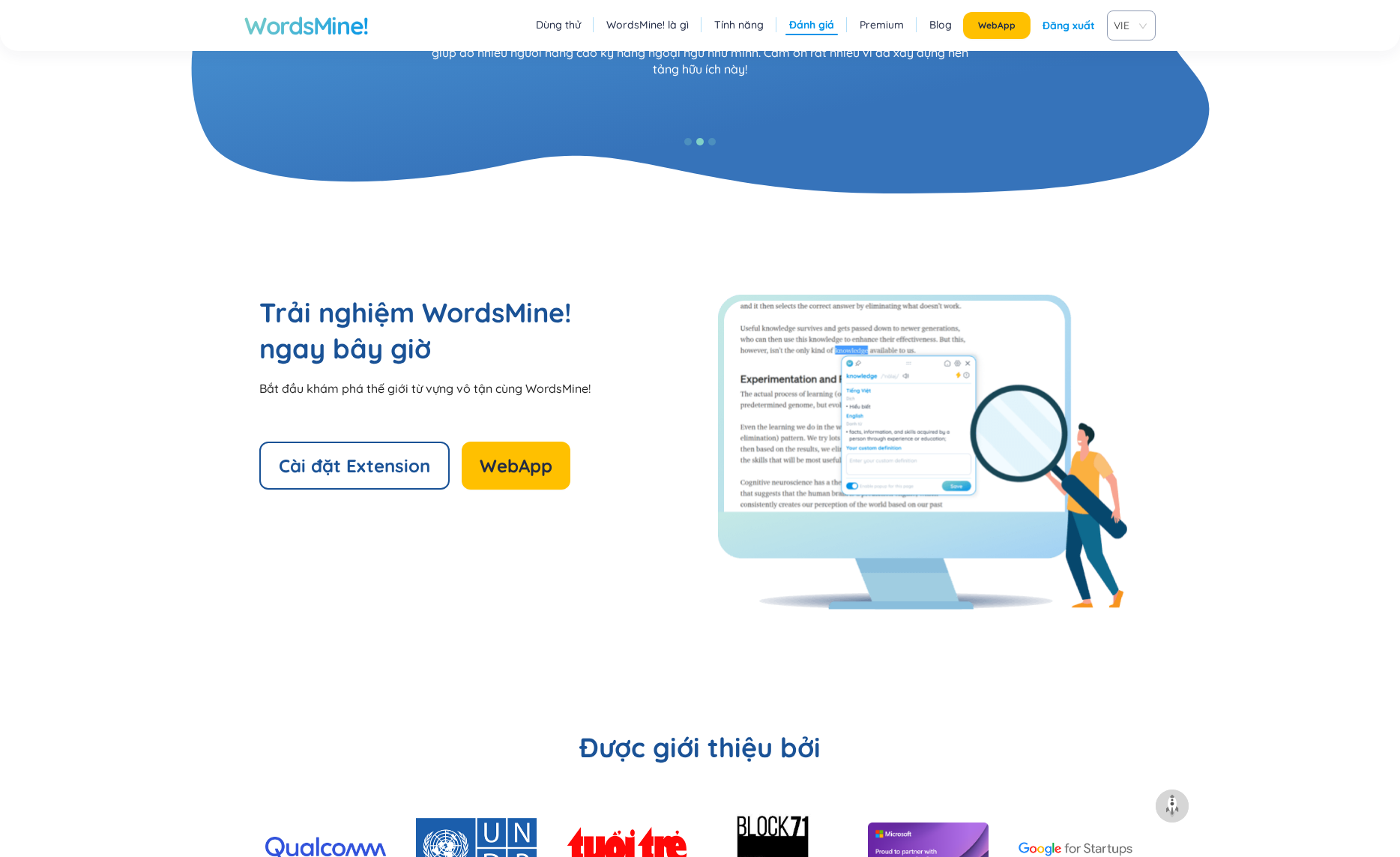
scroll to position [3453, 0]
